Goal: Information Seeking & Learning: Learn about a topic

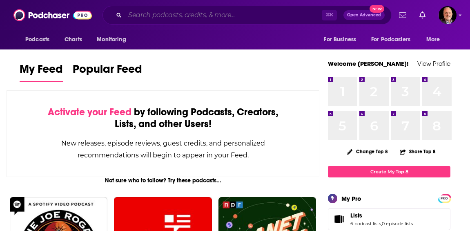
click at [193, 19] on input "Search podcasts, credits, & more..." at bounding box center [223, 15] width 197 height 13
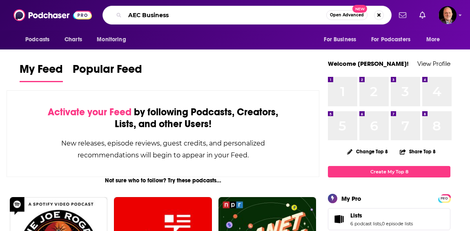
type input "AEC Business"
click at [339, 17] on span "Open Advanced" at bounding box center [347, 15] width 34 height 4
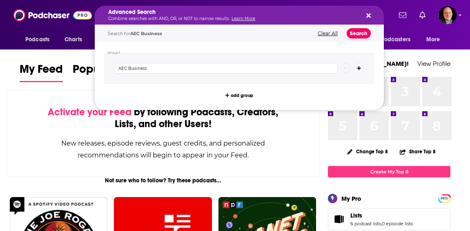
click at [352, 30] on button "Search" at bounding box center [359, 33] width 24 height 10
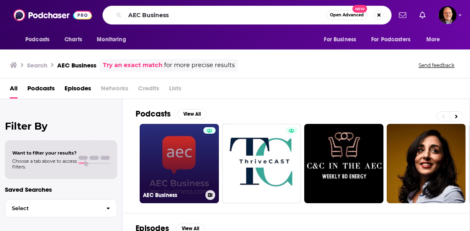
click at [190, 169] on link "AEC Business" at bounding box center [179, 163] width 79 height 79
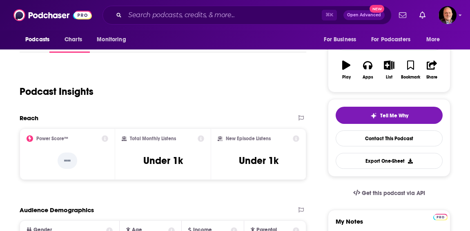
scroll to position [125, 0]
